Goal: Task Accomplishment & Management: Manage account settings

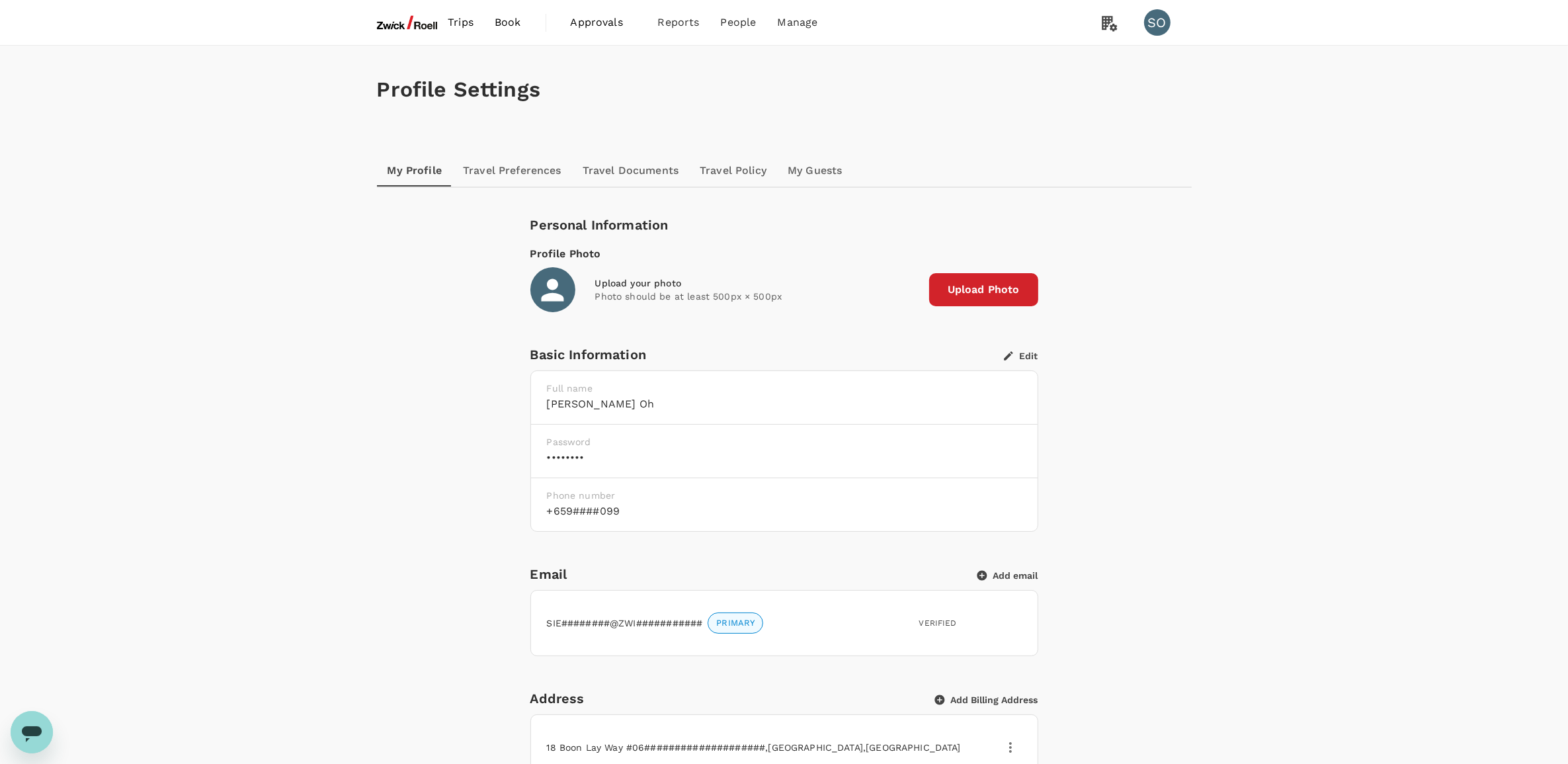
scroll to position [83, 0]
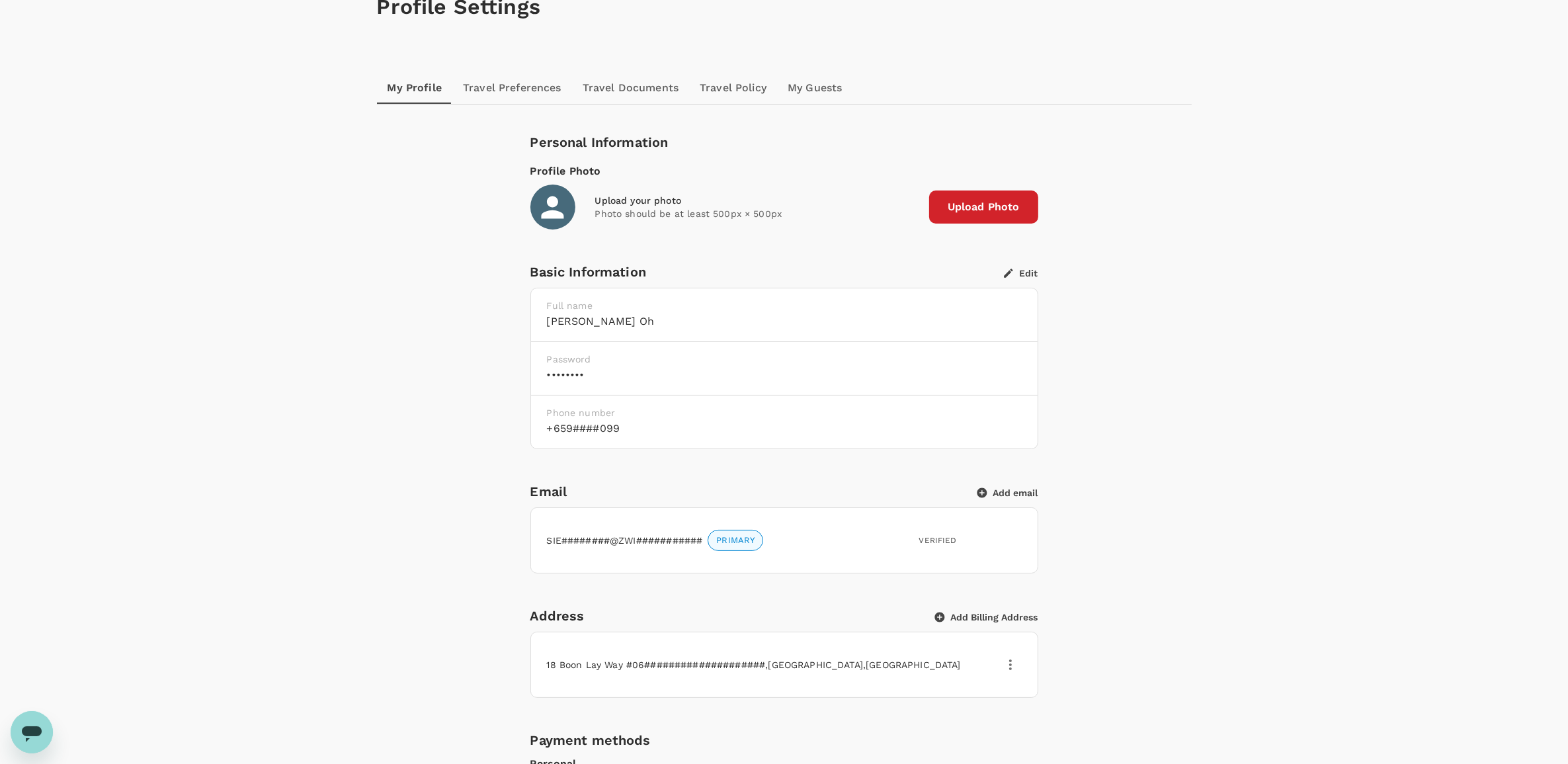
click at [999, 487] on button "Add email" at bounding box center [1008, 493] width 61 height 12
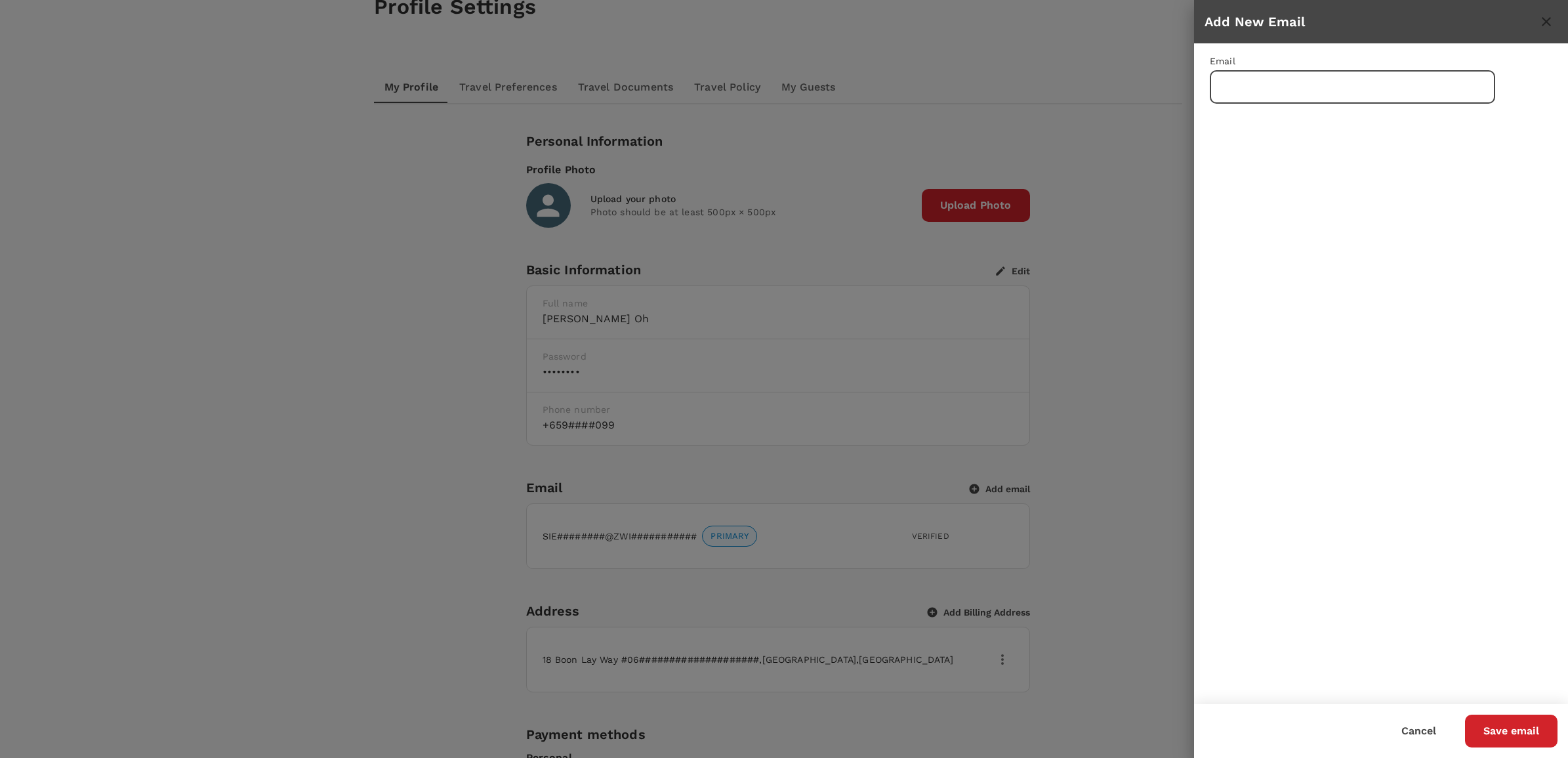
click at [1254, 90] on input "text" at bounding box center [1352, 87] width 285 height 33
type input "j"
click at [1421, 731] on button "Cancel" at bounding box center [1419, 731] width 72 height 33
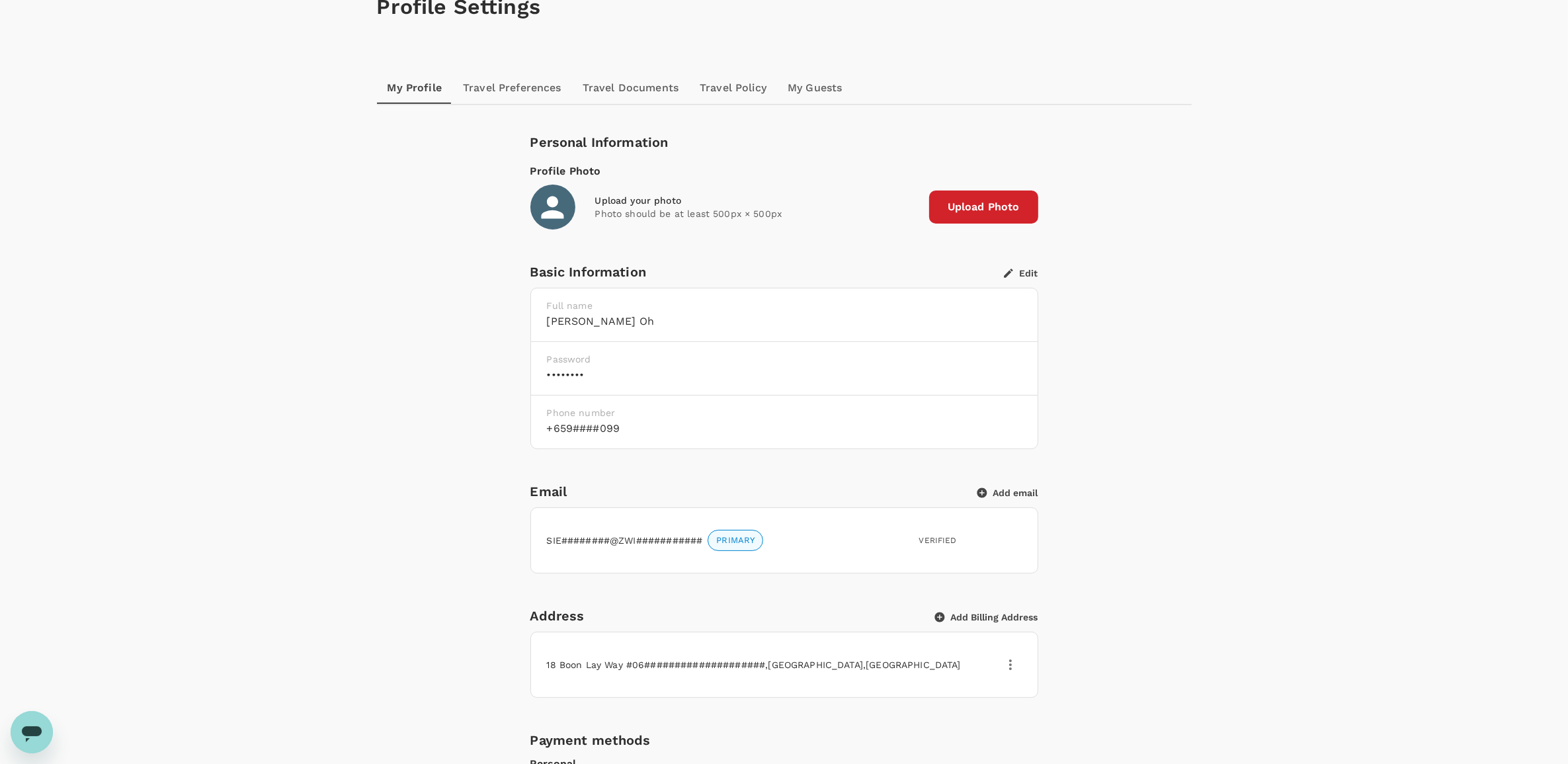
click at [1016, 493] on button "Add email" at bounding box center [1008, 493] width 61 height 12
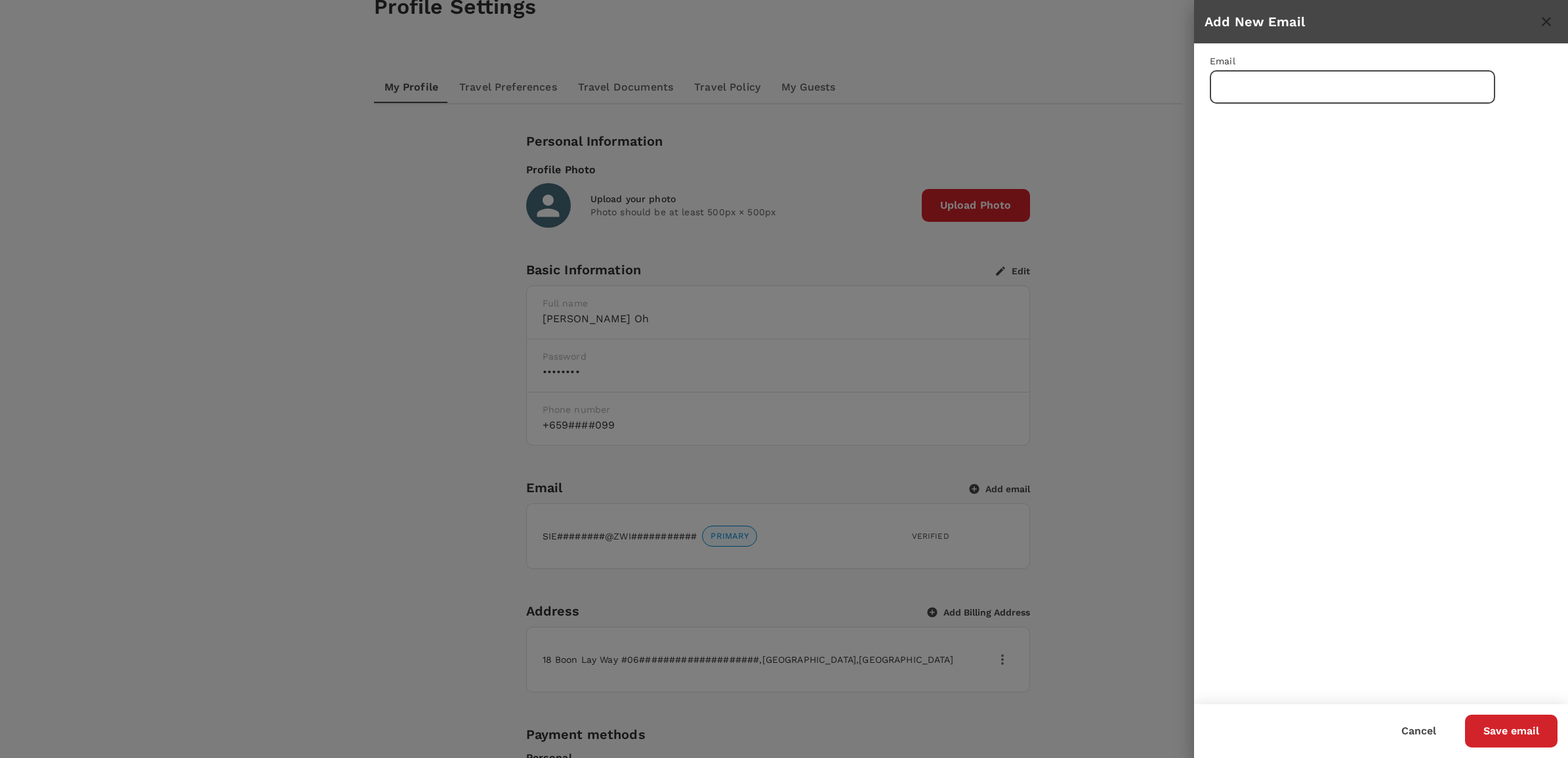
paste input "[PERSON_NAME][EMAIL_ADDRESS][PERSON_NAME][DOMAIN_NAME]"
type input "[PERSON_NAME][EMAIL_ADDRESS][PERSON_NAME][DOMAIN_NAME]"
click at [1501, 731] on button "Save email" at bounding box center [1512, 731] width 92 height 33
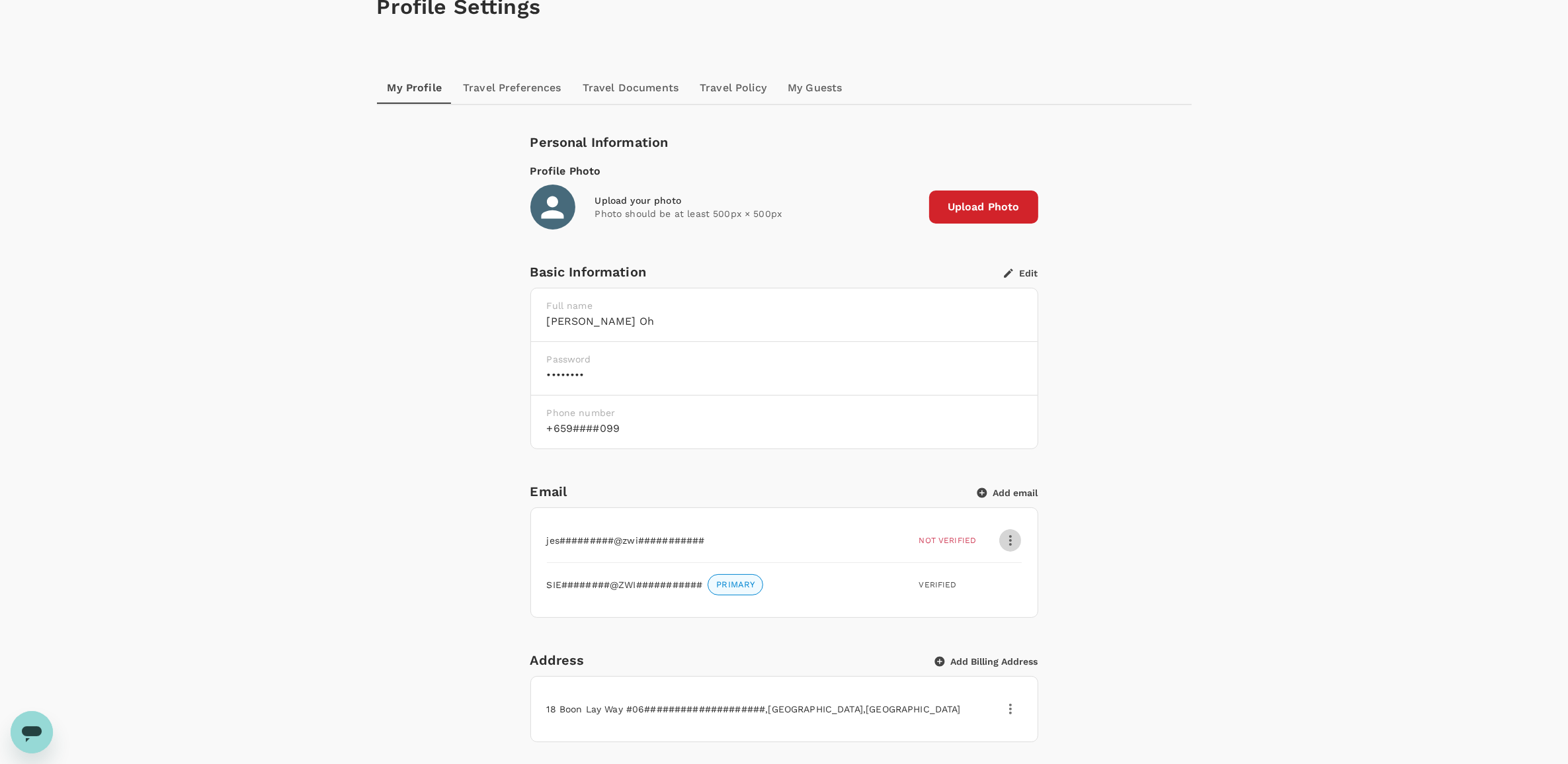
click at [1007, 538] on icon "button" at bounding box center [1010, 540] width 16 height 16
click at [964, 573] on span "Verify email" at bounding box center [980, 573] width 61 height 16
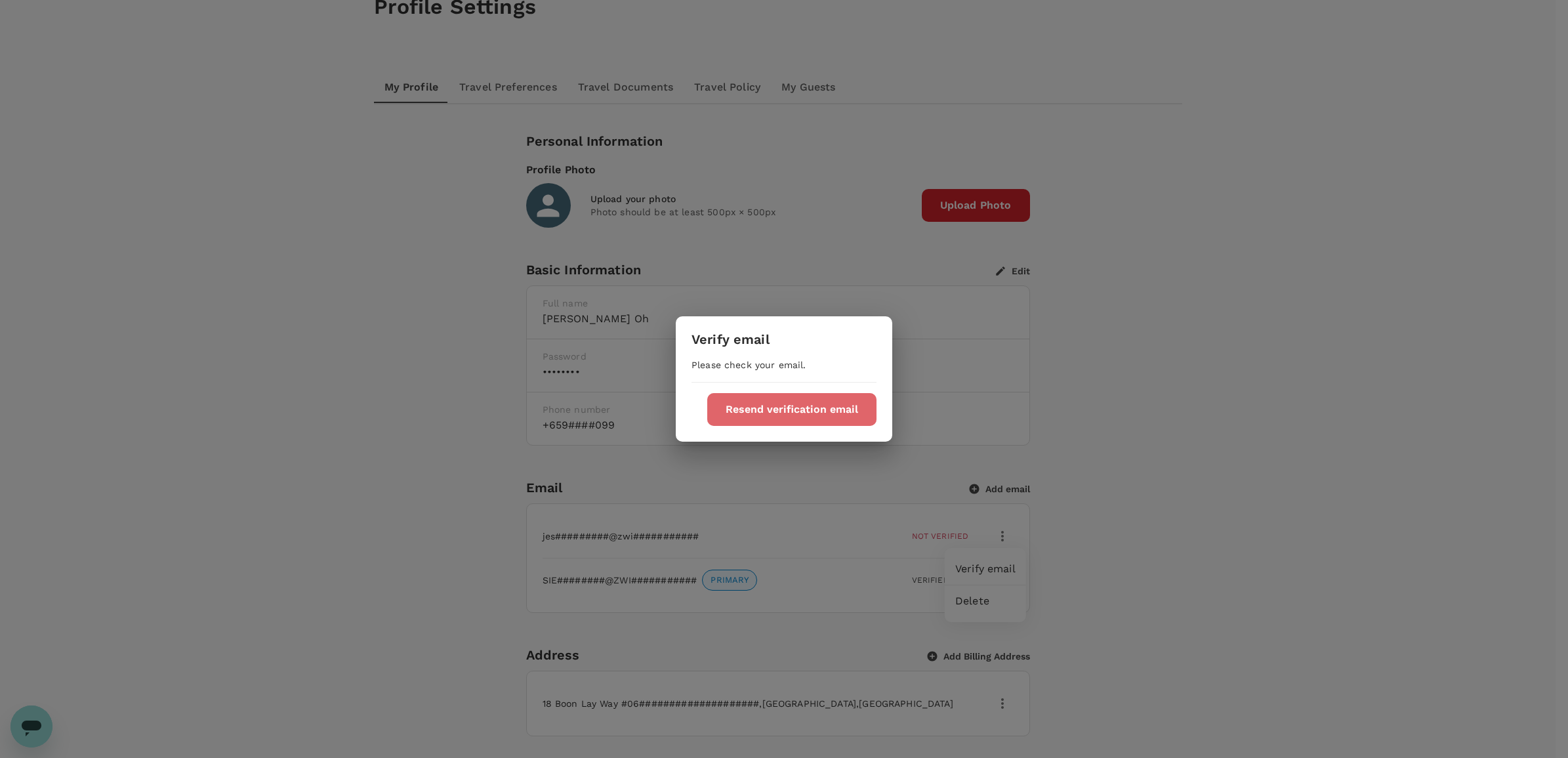
click at [799, 401] on button "Resend verification email" at bounding box center [791, 409] width 169 height 33
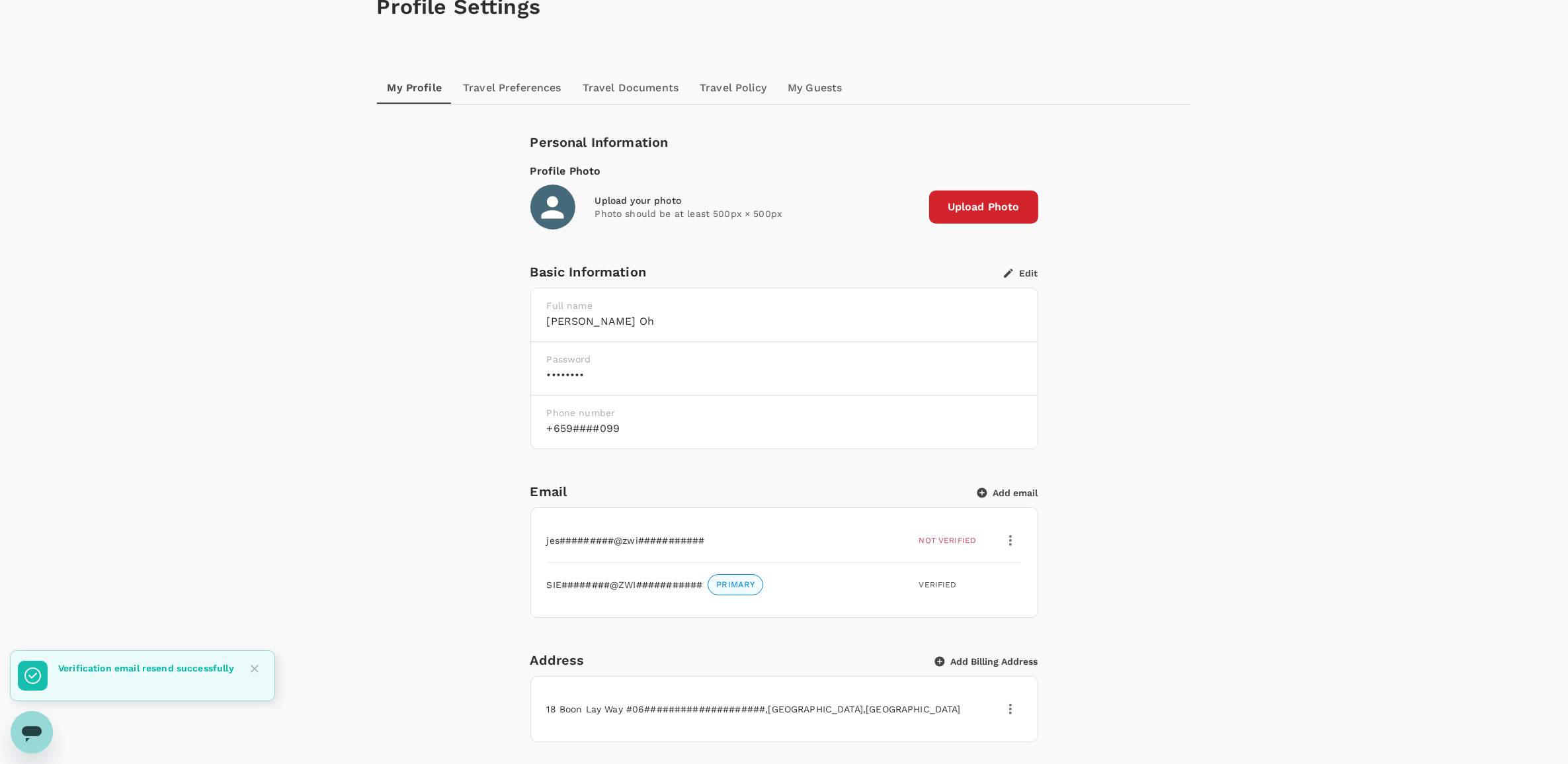
click at [1144, 501] on div "Personal Information Profile Photo Upload your photo Photo should be at least 5…" at bounding box center [784, 761] width 762 height 1260
click at [1023, 267] on button "Edit" at bounding box center [1021, 273] width 35 height 12
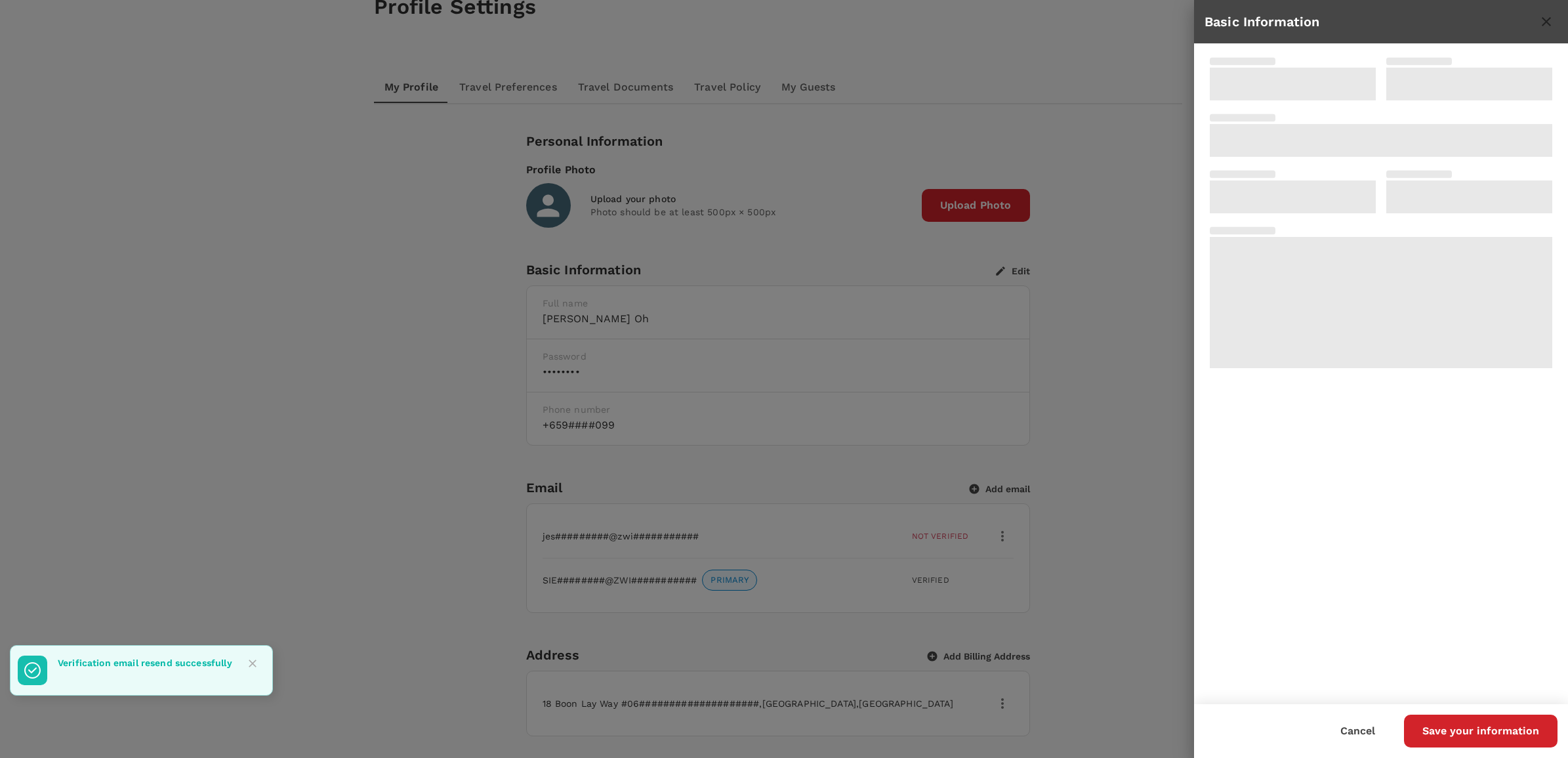
type input "[PERSON_NAME]"
type input "Oh"
type input "65"
type input "91913099"
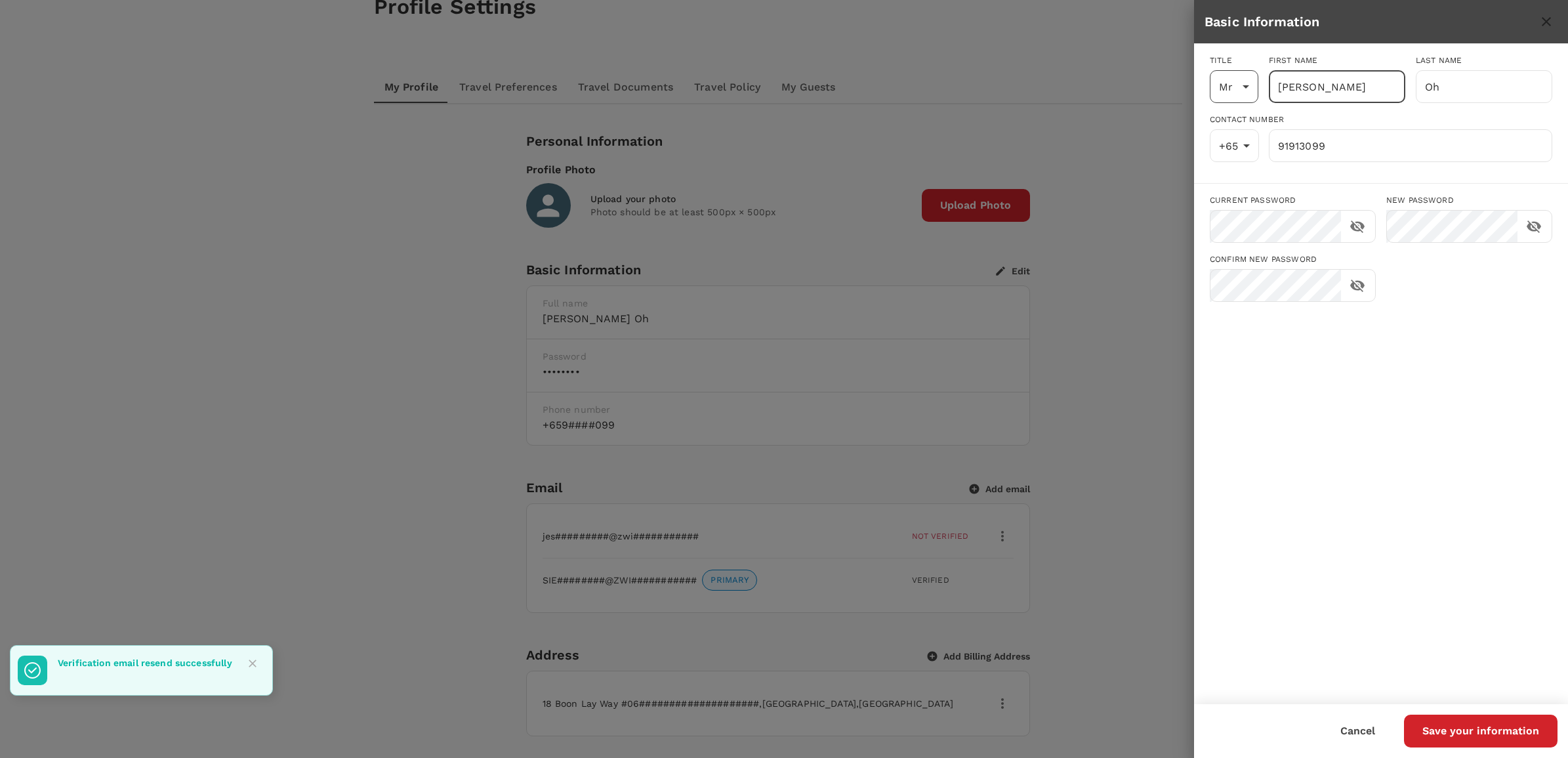
drag, startPoint x: 1336, startPoint y: 87, endPoint x: 1214, endPoint y: 89, distance: 122.0
click at [1215, 89] on div "Title Mr Mr [PERSON_NAME] First name [PERSON_NAME] ​ Last name Oh ​" at bounding box center [1375, 73] width 353 height 59
click at [1226, 90] on body "Trips Book Approvals 0 Reports People Manage SO Profile Settings My Profile Tra…" at bounding box center [784, 677] width 1568 height 1519
click at [1231, 138] on li "Ms" at bounding box center [1234, 147] width 48 height 23
type input "Ms"
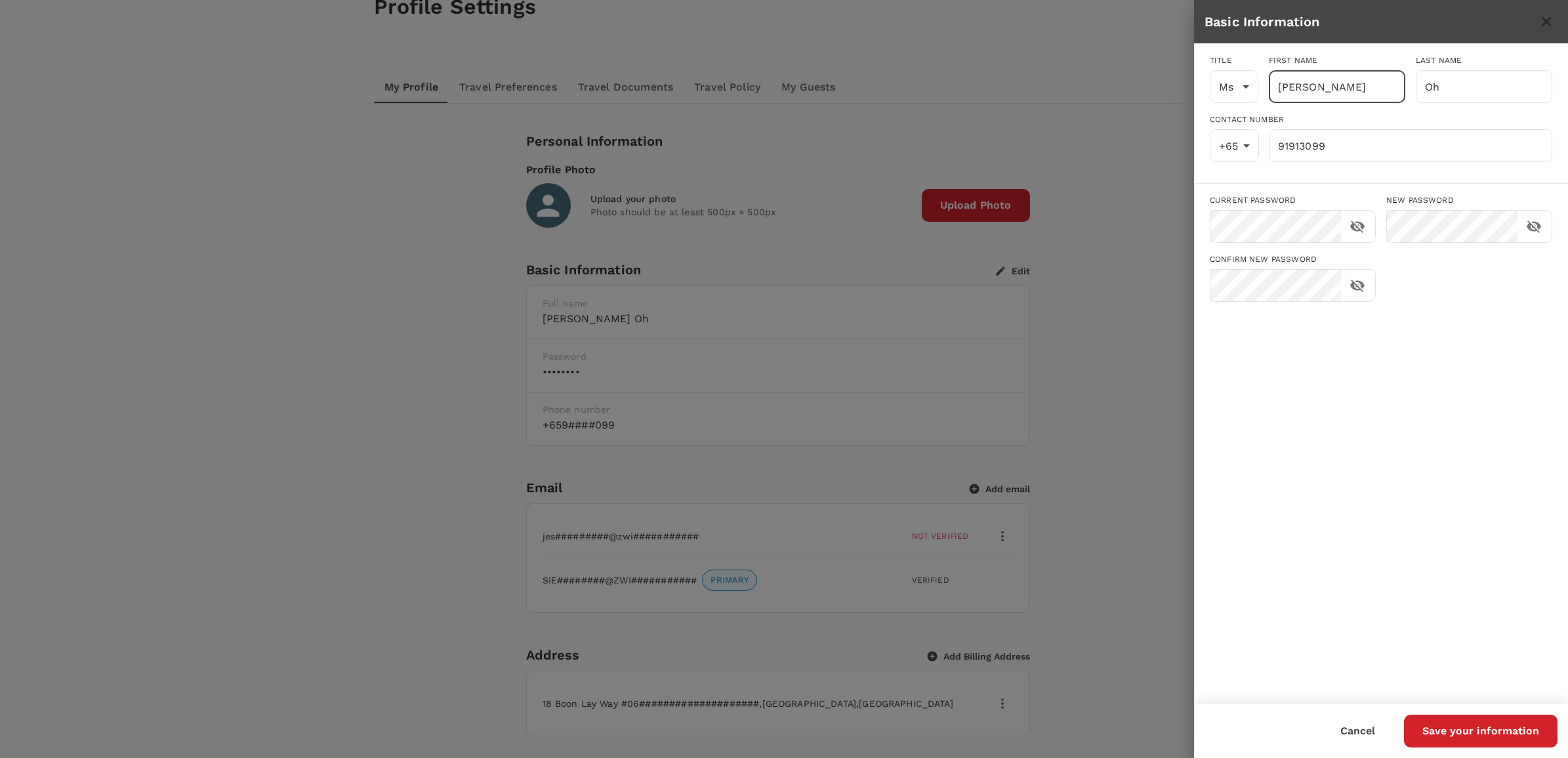
click at [1342, 87] on input "[PERSON_NAME]" at bounding box center [1337, 87] width 136 height 33
drag, startPoint x: 1335, startPoint y: 90, endPoint x: 1241, endPoint y: 83, distance: 94.3
click at [1241, 83] on div "Title Ms Ms [PERSON_NAME] First name [PERSON_NAME] ​ Last name Oh ​" at bounding box center [1375, 73] width 353 height 59
type input "M"
type input "[PERSON_NAME]"
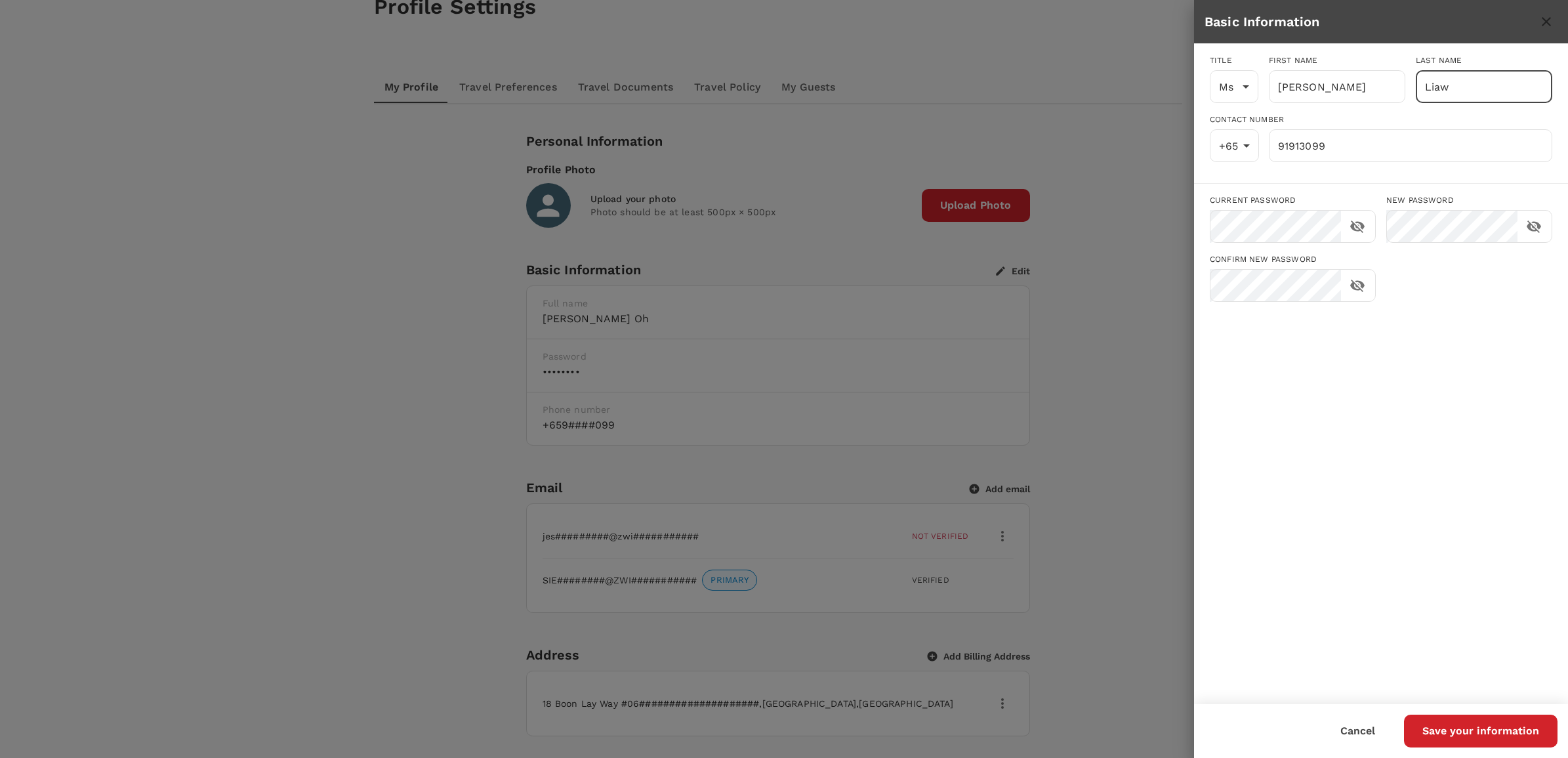
type input "Liaw"
click at [1468, 726] on button "Save your information" at bounding box center [1480, 731] width 153 height 33
